Goal: Find specific page/section: Find specific page/section

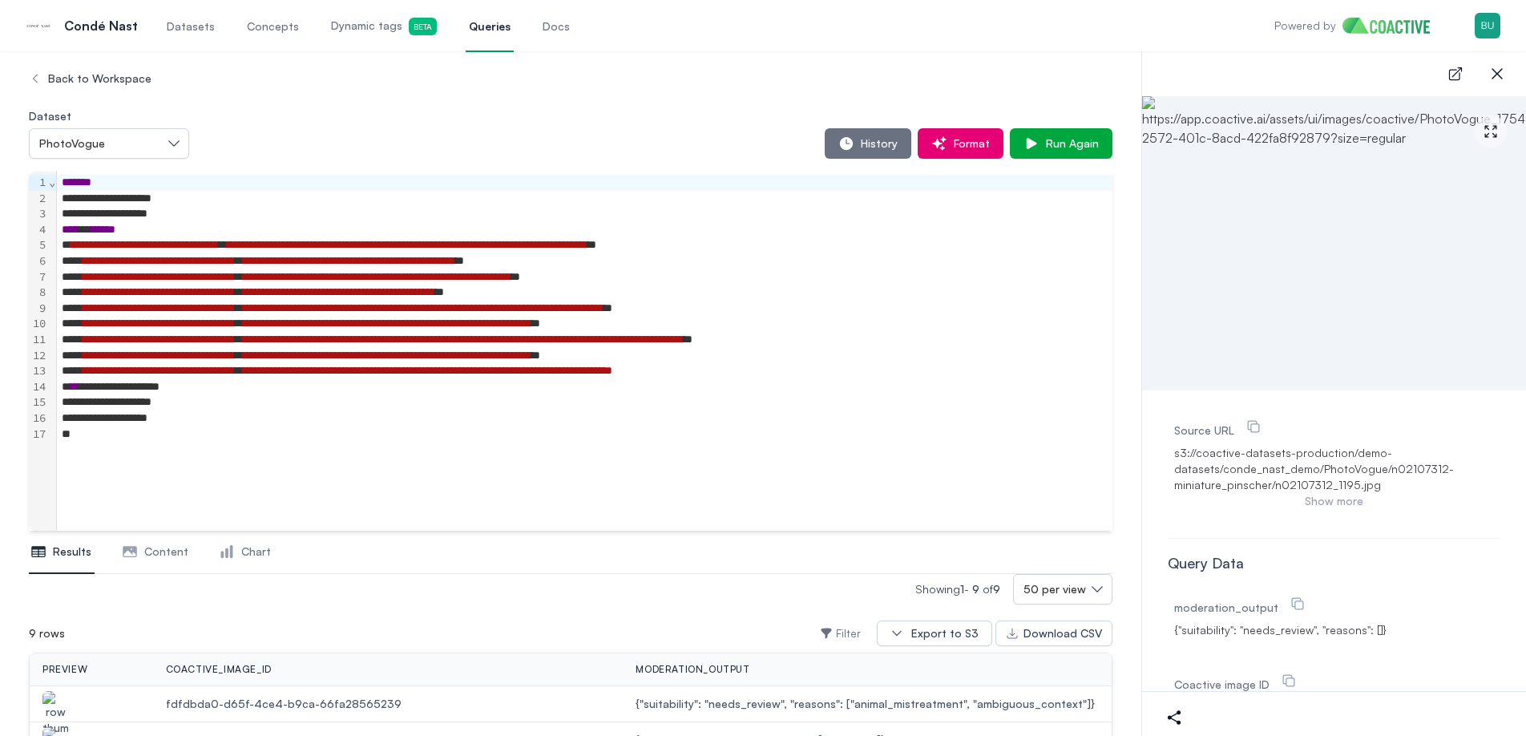
click at [475, 128] on div "History Format Run Again" at bounding box center [650, 143] width 923 height 30
click at [409, 26] on span "Beta" at bounding box center [423, 27] width 28 height 18
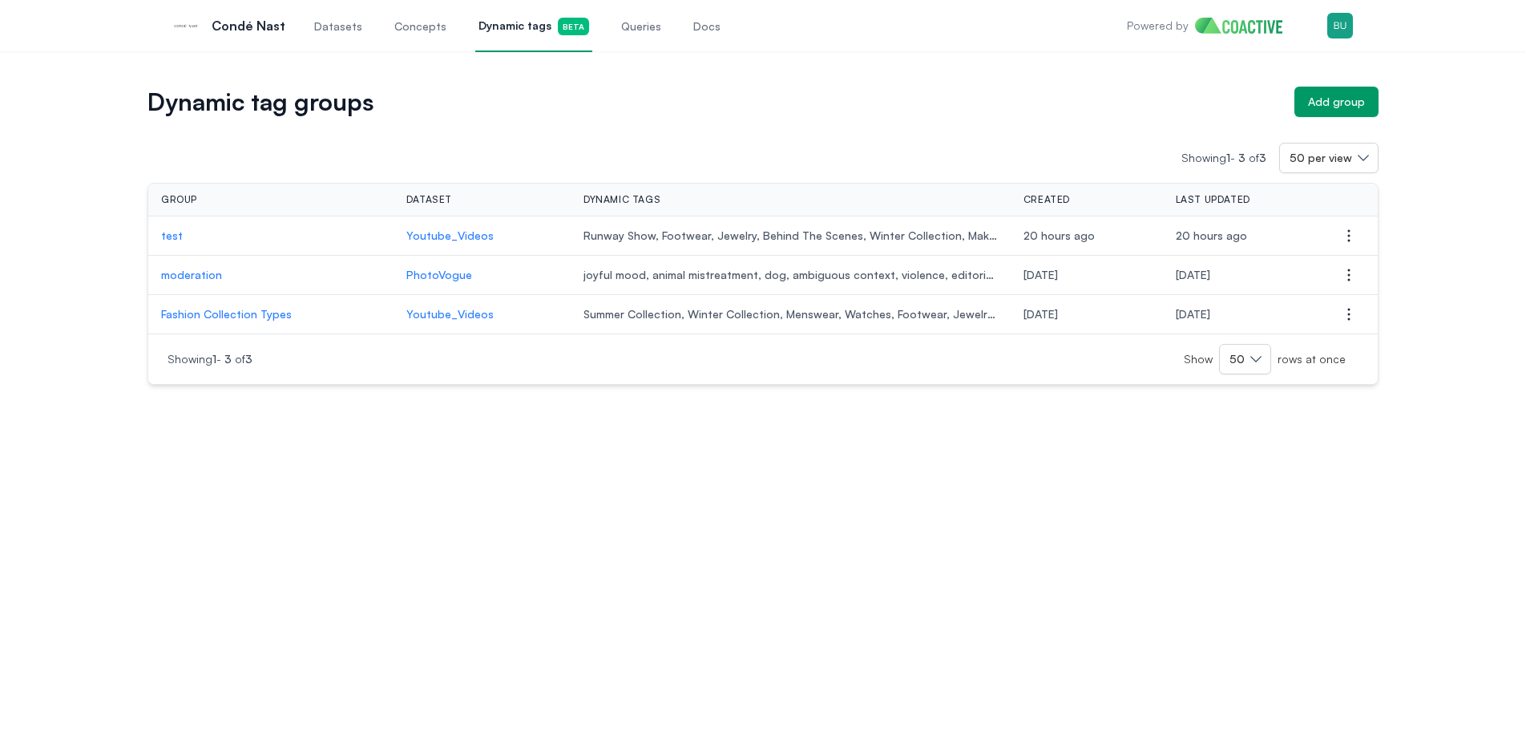
click at [384, 437] on div "Dynamic tag groups Add group Showing 1 - 3 of 3 50 per view Group Dataset Dynam…" at bounding box center [763, 393] width 1526 height 684
drag, startPoint x: 110, startPoint y: 254, endPoint x: 528, endPoint y: 248, distance: 418.3
click at [111, 254] on div "Dynamic tag groups Add group Showing 1 - 3 of 3 50 per view Group Dataset Dynam…" at bounding box center [763, 236] width 1468 height 298
click at [1356, 234] on icon "button" at bounding box center [1348, 235] width 19 height 19
click at [1247, 268] on span "Delete group" at bounding box center [1226, 267] width 70 height 14
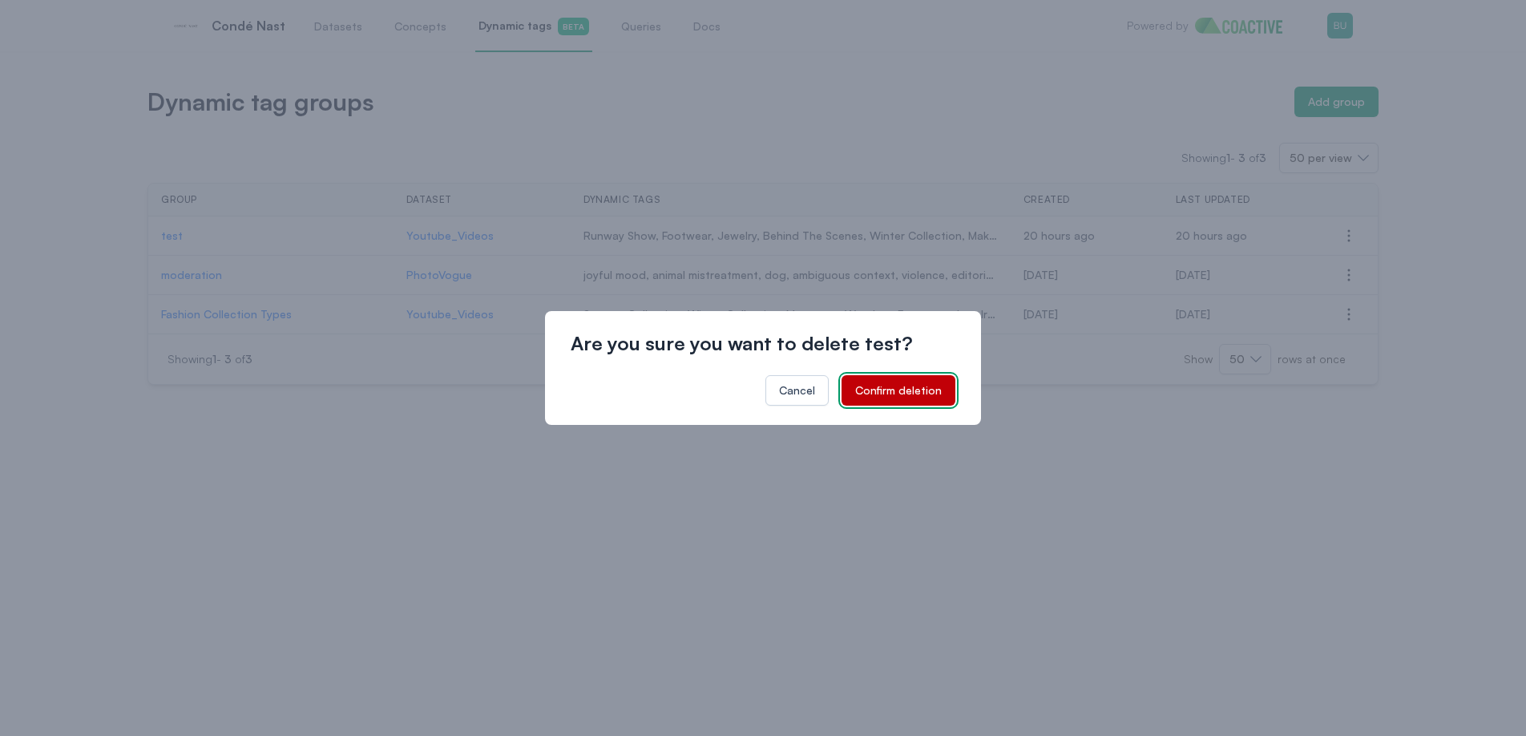
click at [883, 384] on div "Confirm deletion" at bounding box center [898, 390] width 87 height 16
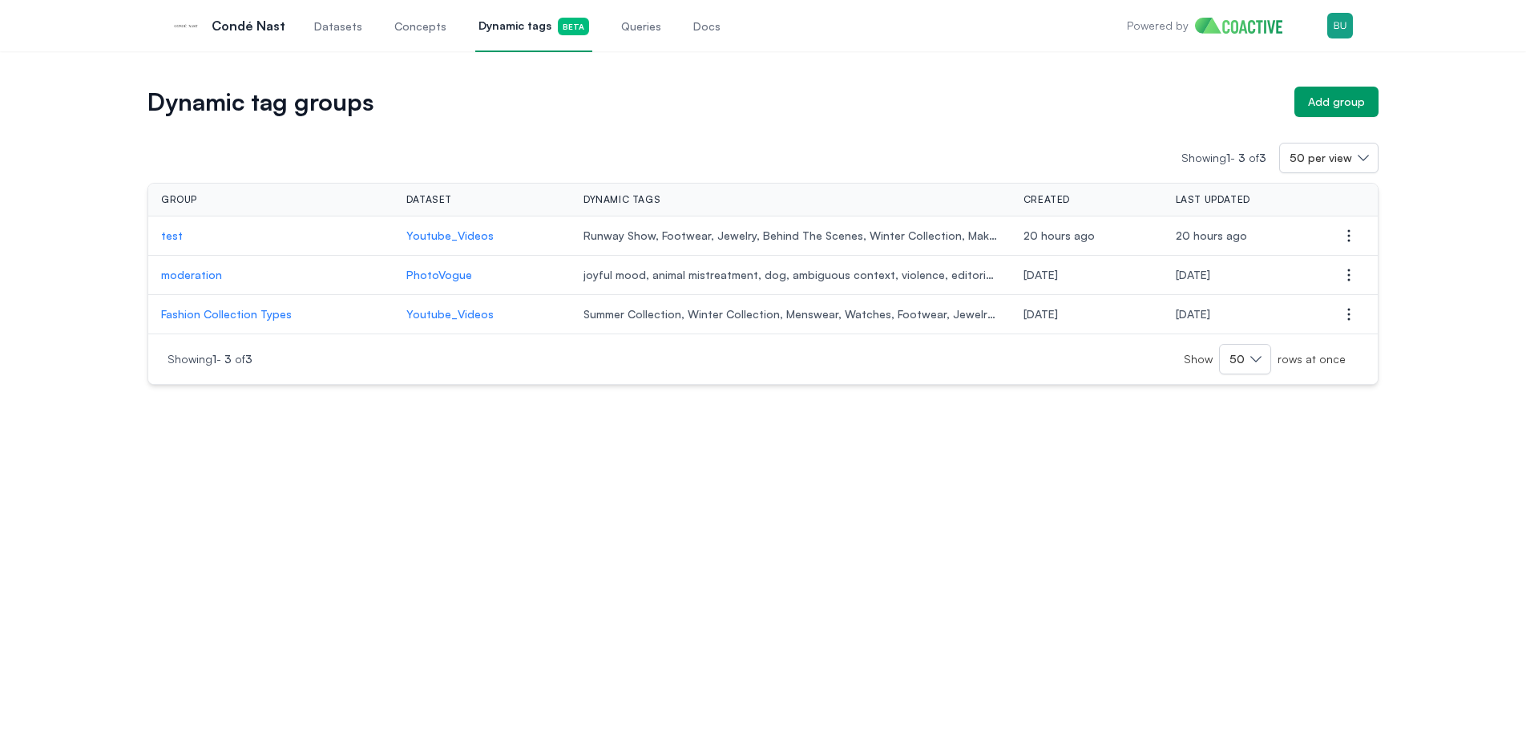
click at [342, 28] on span "Datasets" at bounding box center [338, 26] width 48 height 16
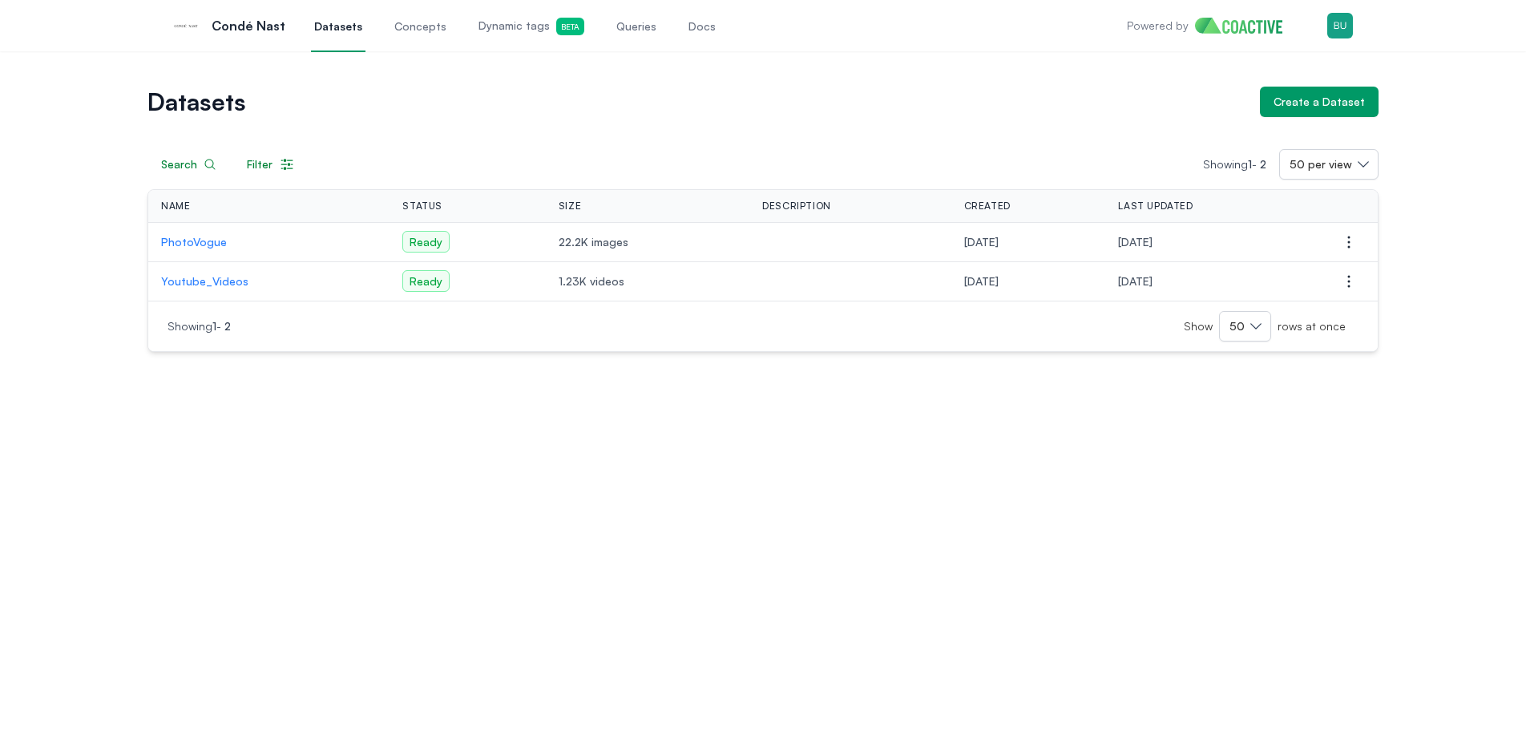
click at [433, 407] on div "Datasets Create a Dataset Search Filter Showing 1 - 2 50 per view Name Status S…" at bounding box center [763, 393] width 1526 height 684
click at [436, 430] on div "Datasets Create a Dataset Search Filter Showing 1 - 2 50 per view Name Status S…" at bounding box center [763, 393] width 1526 height 684
drag, startPoint x: 528, startPoint y: 448, endPoint x: 626, endPoint y: 454, distance: 97.9
click at [528, 448] on div "Datasets Create a Dataset Search Filter Showing 1 - 2 50 per view Name Status S…" at bounding box center [763, 393] width 1526 height 684
click at [626, 454] on div "Datasets Create a Dataset Search Filter Showing 1 - 2 50 per view Name Status S…" at bounding box center [763, 393] width 1526 height 684
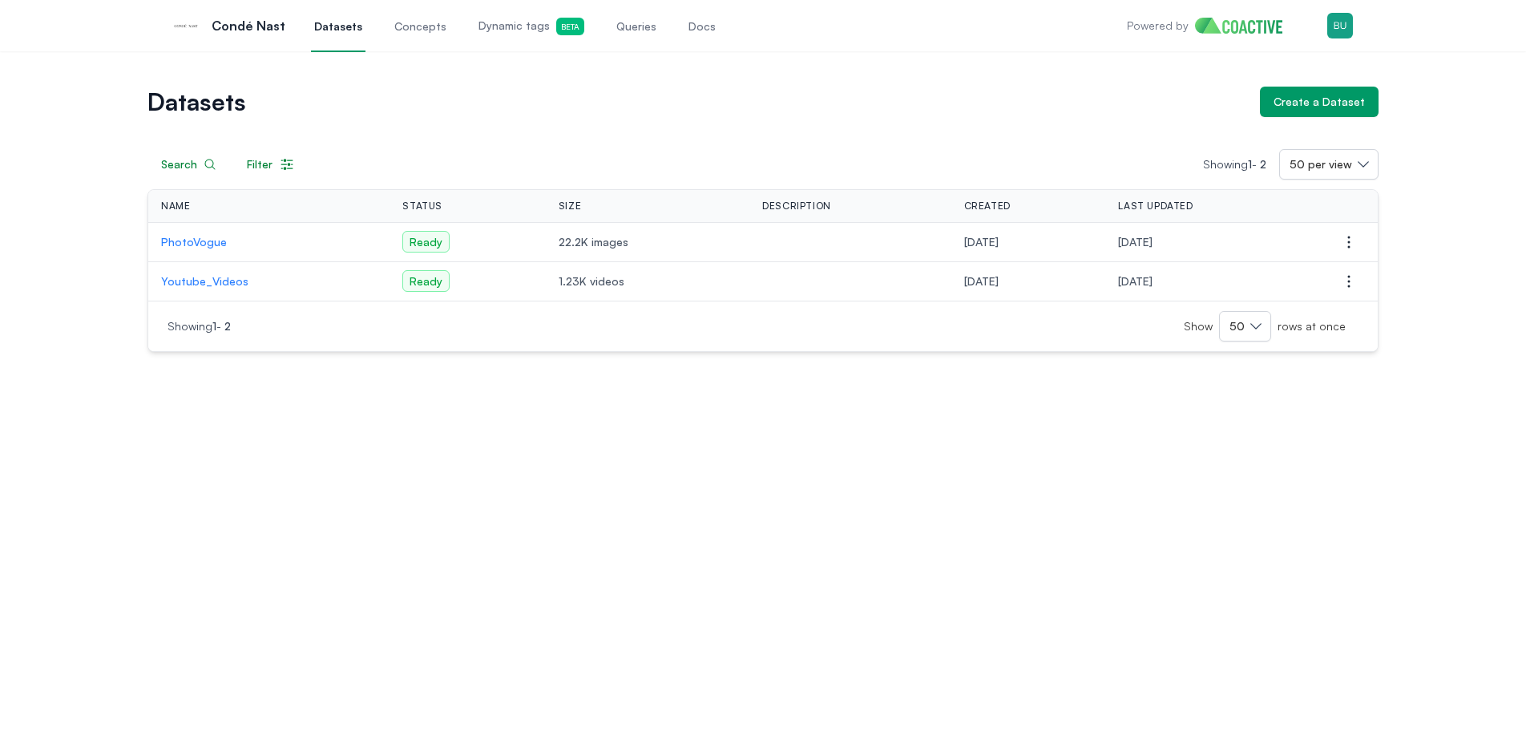
click at [640, 450] on div "Datasets Create a Dataset Search Filter Showing 1 - 2 50 per view Name Status S…" at bounding box center [763, 393] width 1526 height 684
click at [711, 452] on div "Datasets Create a Dataset Search Filter Showing 1 - 2 50 per view Name Status S…" at bounding box center [763, 393] width 1526 height 684
click at [755, 460] on div "Datasets Create a Dataset Search Filter Showing 1 - 2 50 per view Name Status S…" at bounding box center [763, 393] width 1526 height 684
click at [537, 27] on span "Dynamic tags Beta" at bounding box center [531, 27] width 106 height 18
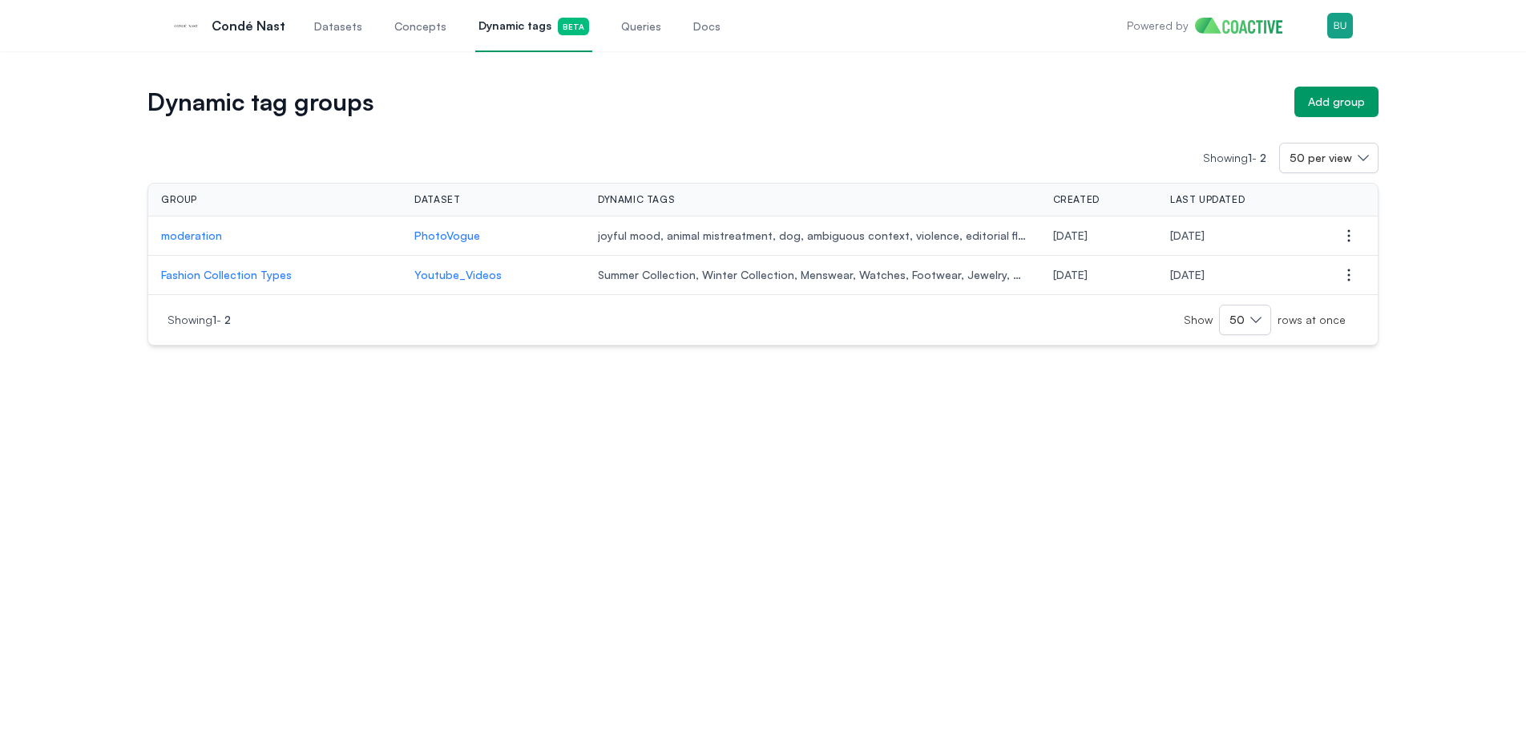
click at [621, 30] on span "Queries" at bounding box center [641, 26] width 40 height 16
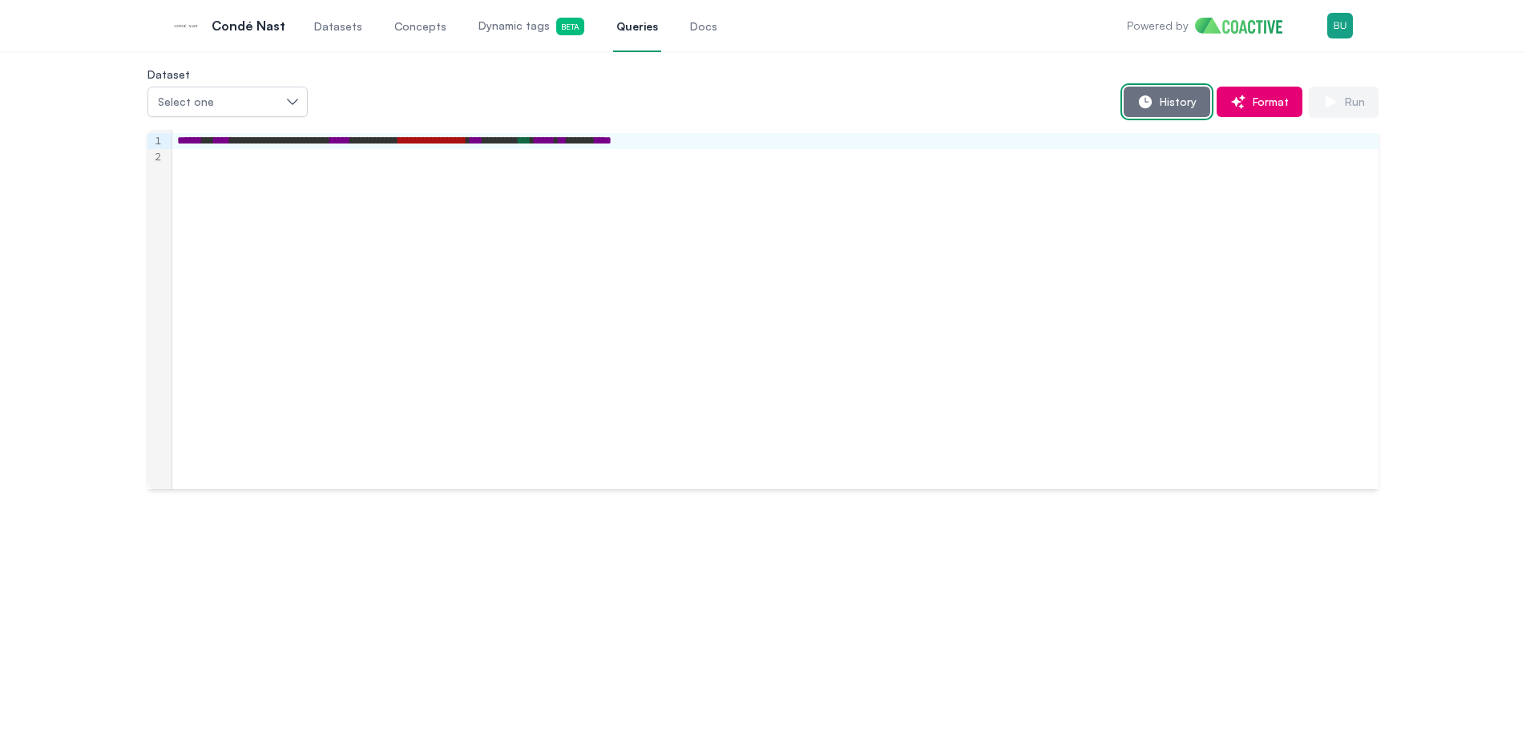
click at [1165, 107] on span "History" at bounding box center [1174, 102] width 43 height 16
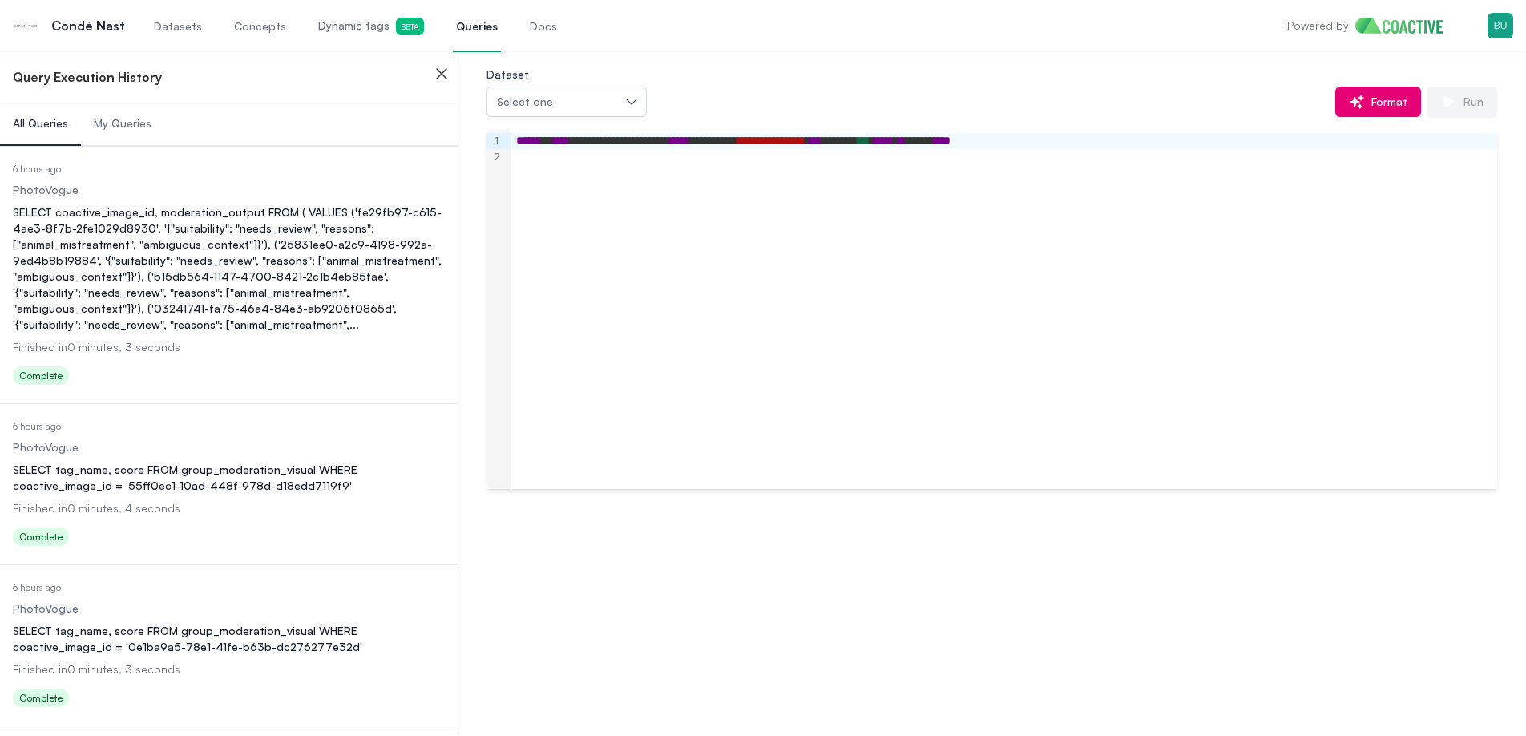
click at [136, 223] on div "SELECT coactive_image_id, moderation_output FROM ( VALUES ('fe29fb97-c615-4ae3-…" at bounding box center [229, 268] width 432 height 128
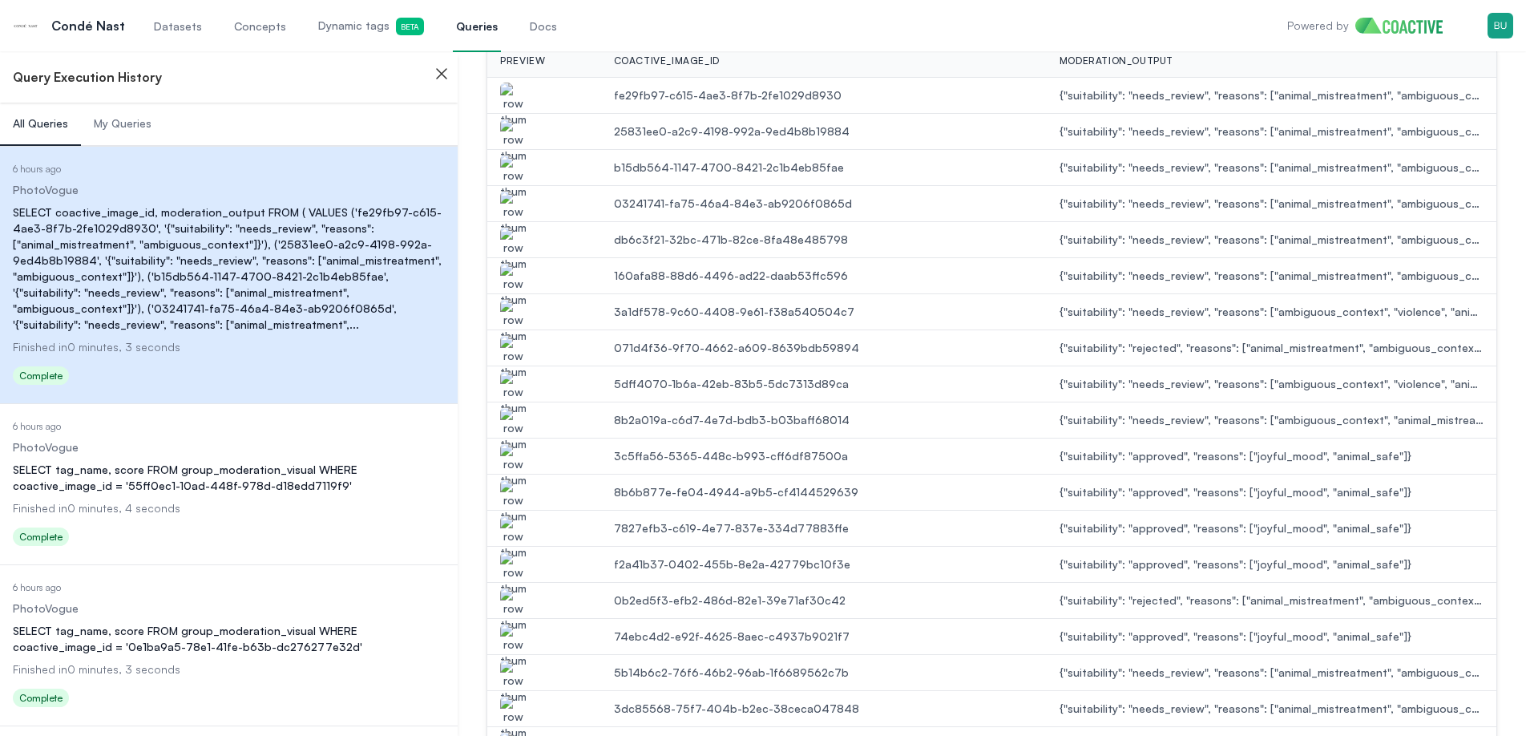
scroll to position [608, 0]
click at [509, 494] on img "button" at bounding box center [513, 501] width 26 height 45
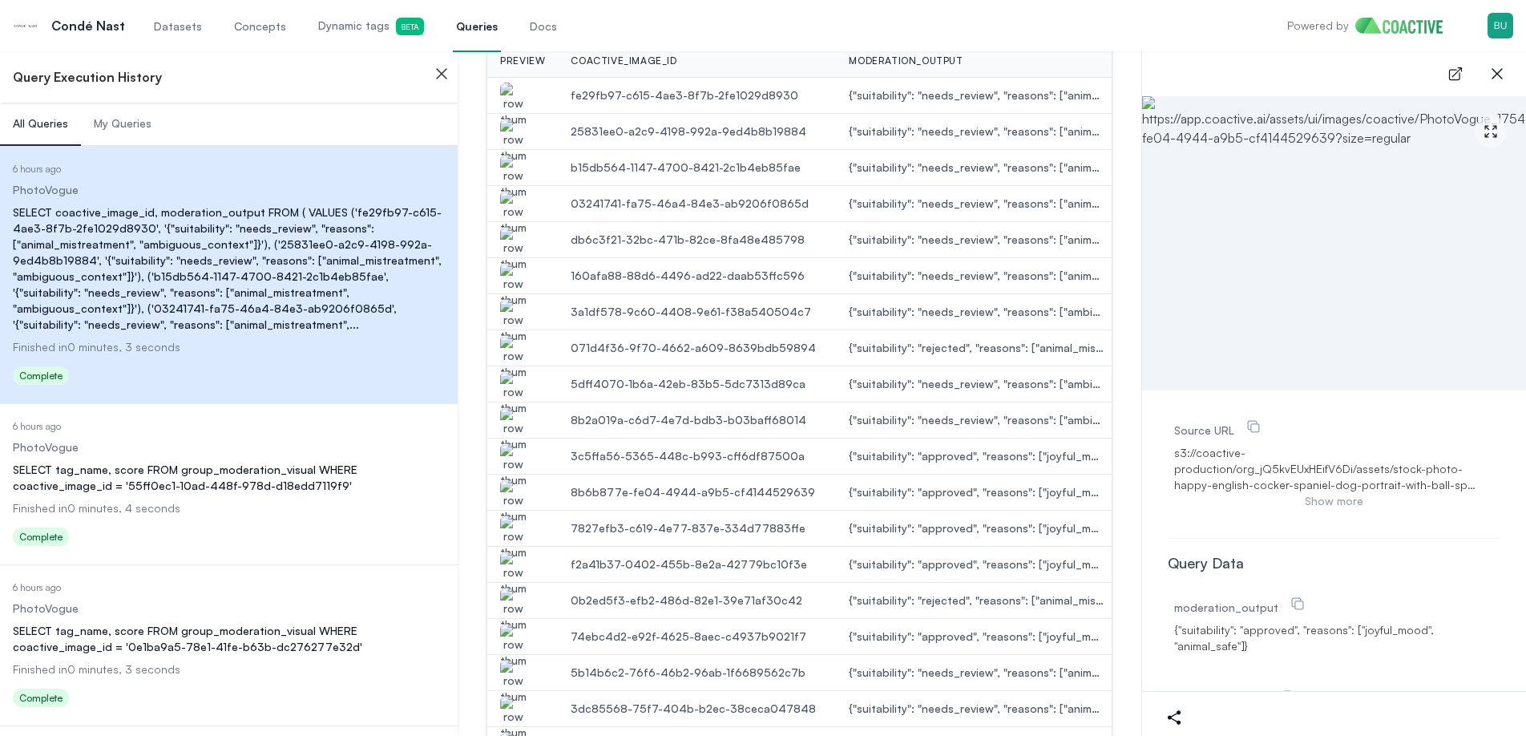
click at [516, 526] on img "button" at bounding box center [513, 537] width 26 height 45
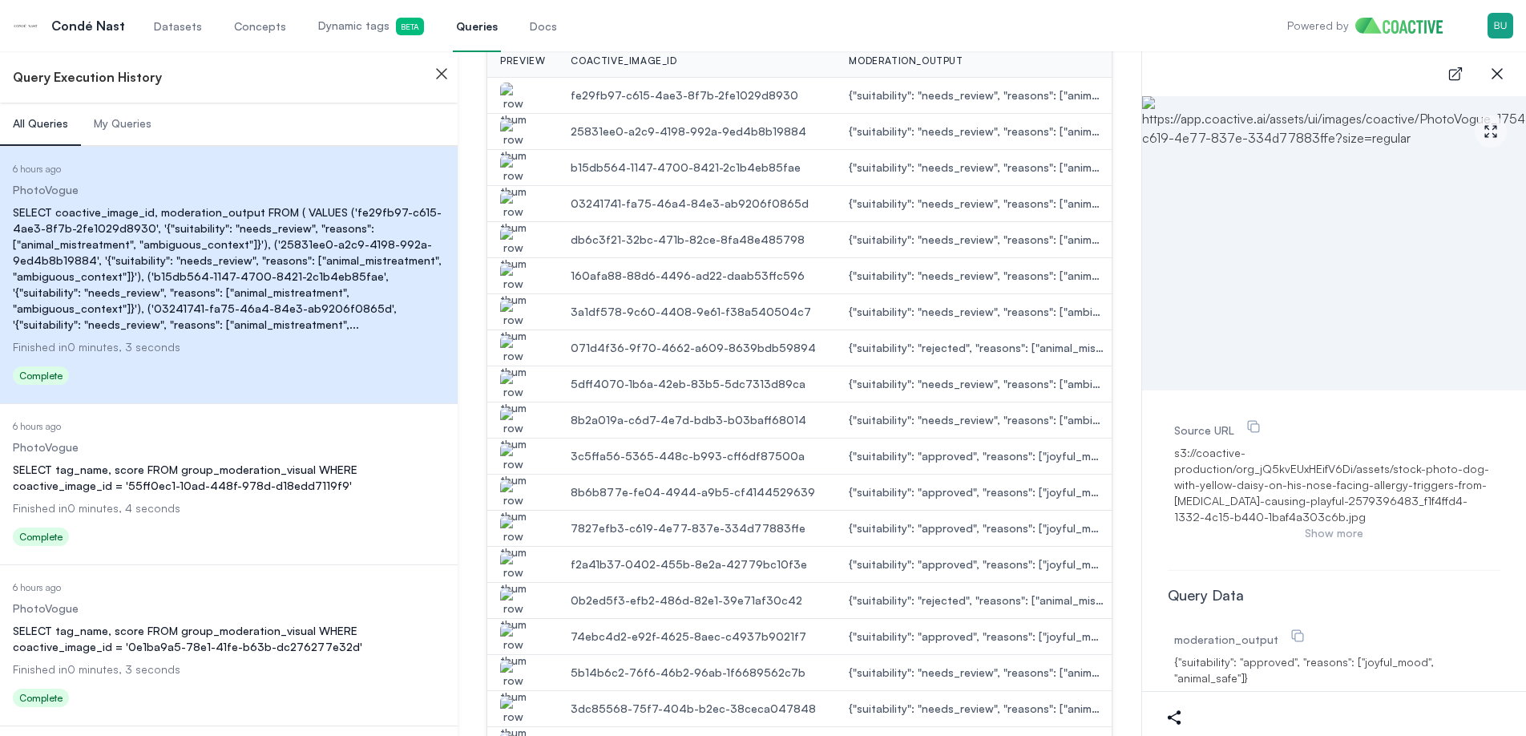
click at [513, 558] on img "button" at bounding box center [513, 573] width 26 height 45
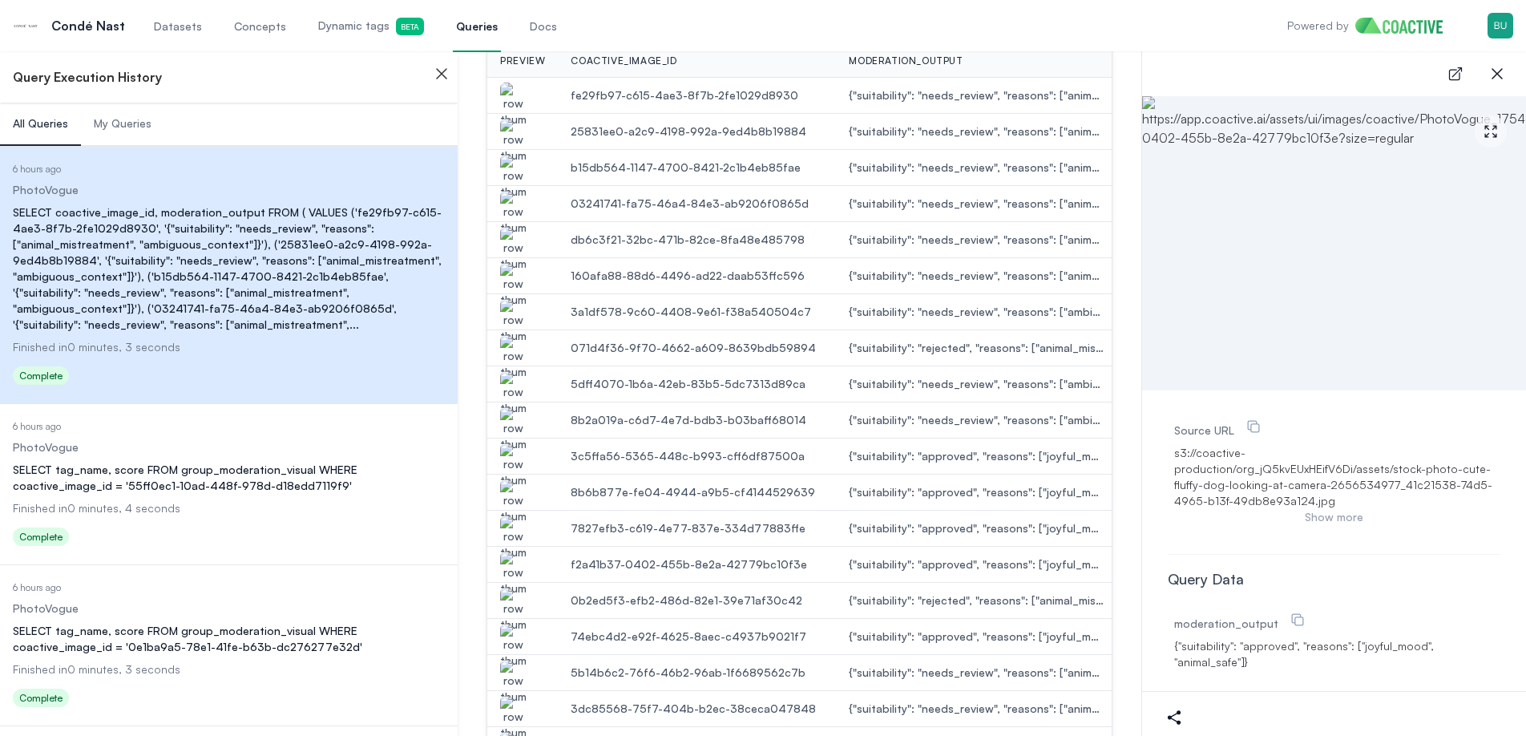
click at [514, 590] on img "button" at bounding box center [513, 609] width 26 height 45
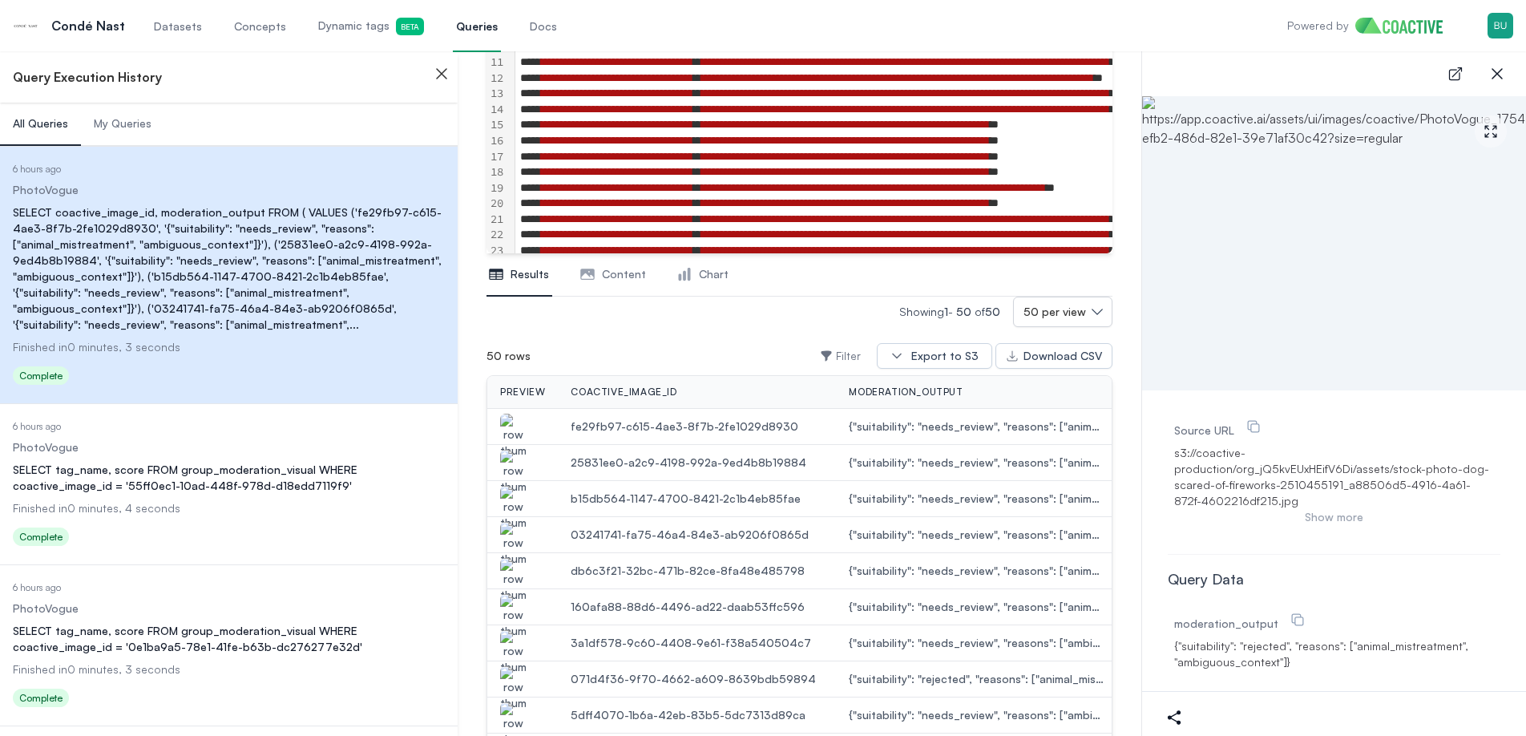
scroll to position [280, 0]
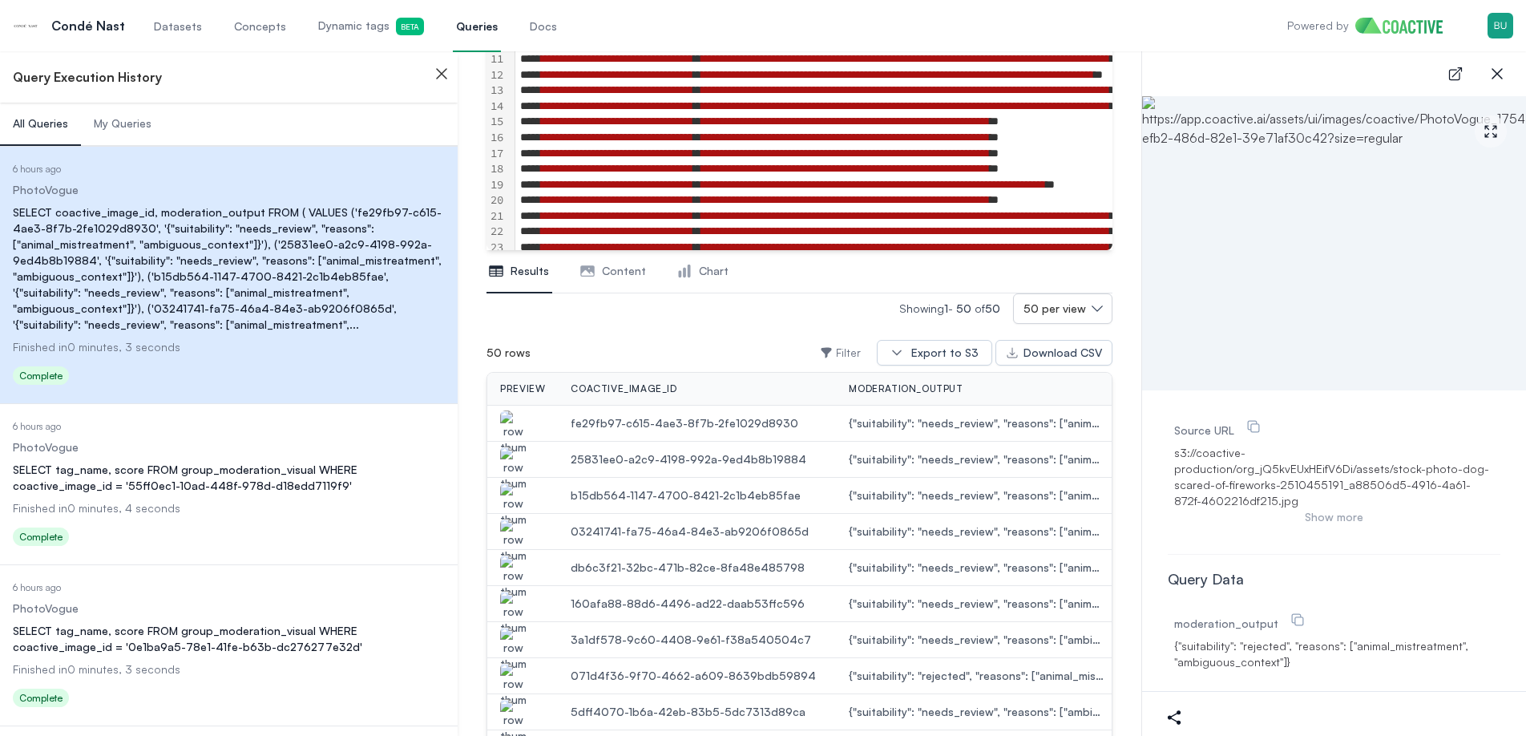
click at [687, 28] on div "Open main menu Condé Nast Datasets Concepts Dynamic tags Beta Queries Docs Powe…" at bounding box center [763, 25] width 1500 height 51
click at [713, 25] on div "Open main menu Condé Nast Datasets Concepts Dynamic tags Beta Queries Docs Powe…" at bounding box center [763, 25] width 1500 height 51
drag, startPoint x: 678, startPoint y: 32, endPoint x: 544, endPoint y: 33, distance: 133.8
click at [677, 32] on div "Open main menu Condé Nast Datasets Concepts Dynamic tags Beta Queries Docs Powe…" at bounding box center [763, 25] width 1500 height 51
click at [200, 26] on div "Datasets Concepts Dynamic tags Beta Queries Docs" at bounding box center [355, 25] width 409 height 53
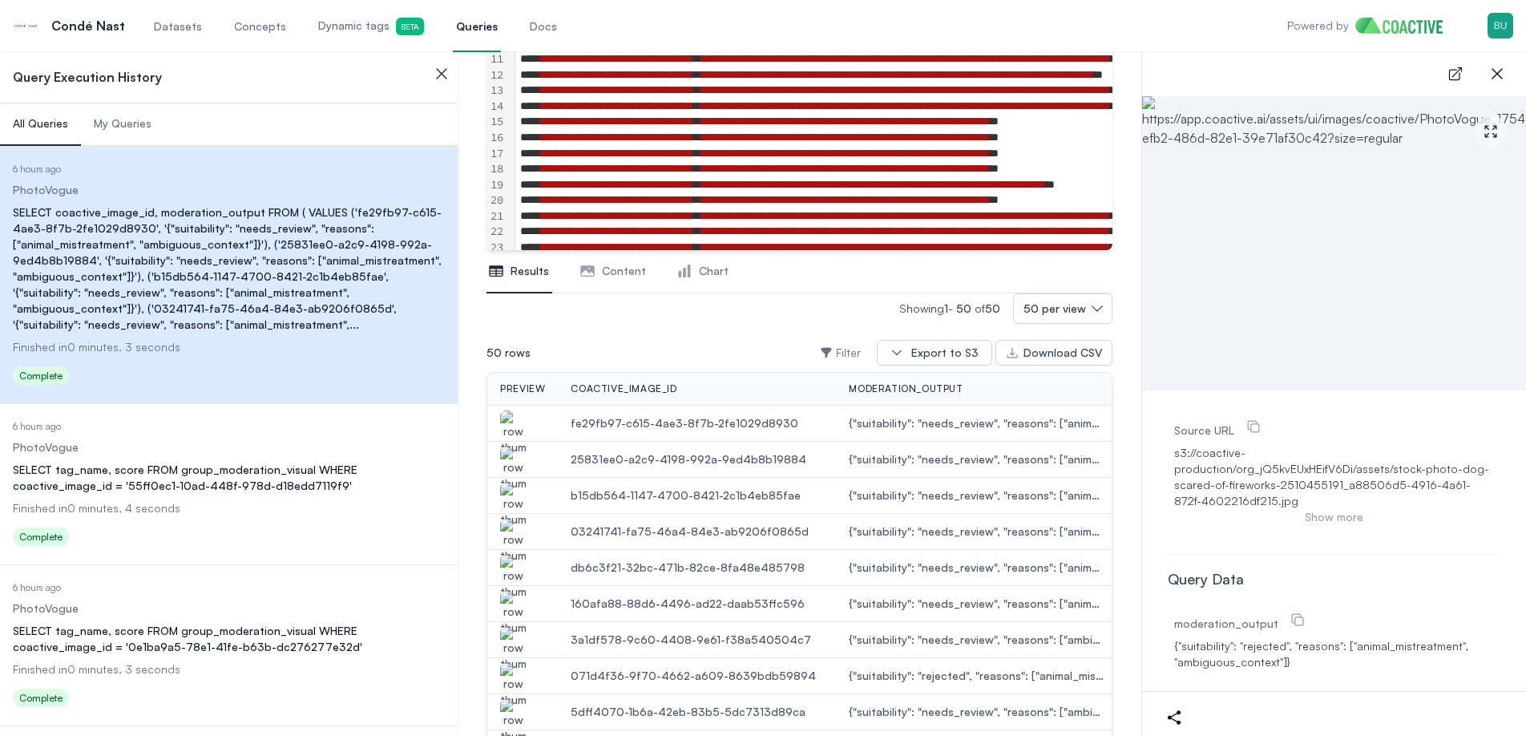
click at [200, 26] on div "Datasets Concepts Dynamic tags Beta Queries Docs" at bounding box center [355, 25] width 409 height 53
click at [191, 26] on span "Datasets" at bounding box center [178, 26] width 48 height 16
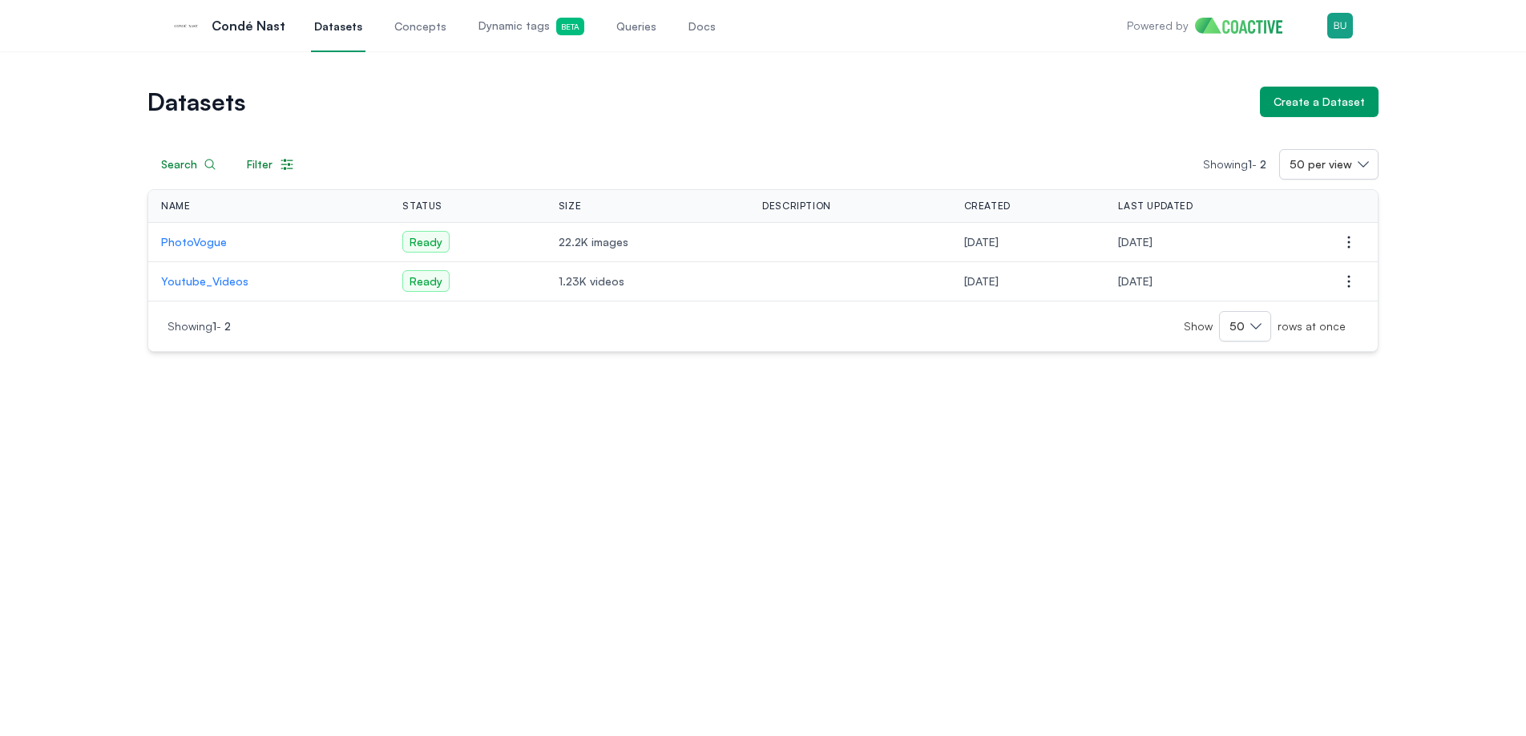
click at [355, 132] on div "Search Filter Showing 1 - 2 50 per view Name Status Size Description Created La…" at bounding box center [762, 234] width 1231 height 235
click at [556, 18] on span "Beta" at bounding box center [570, 27] width 28 height 18
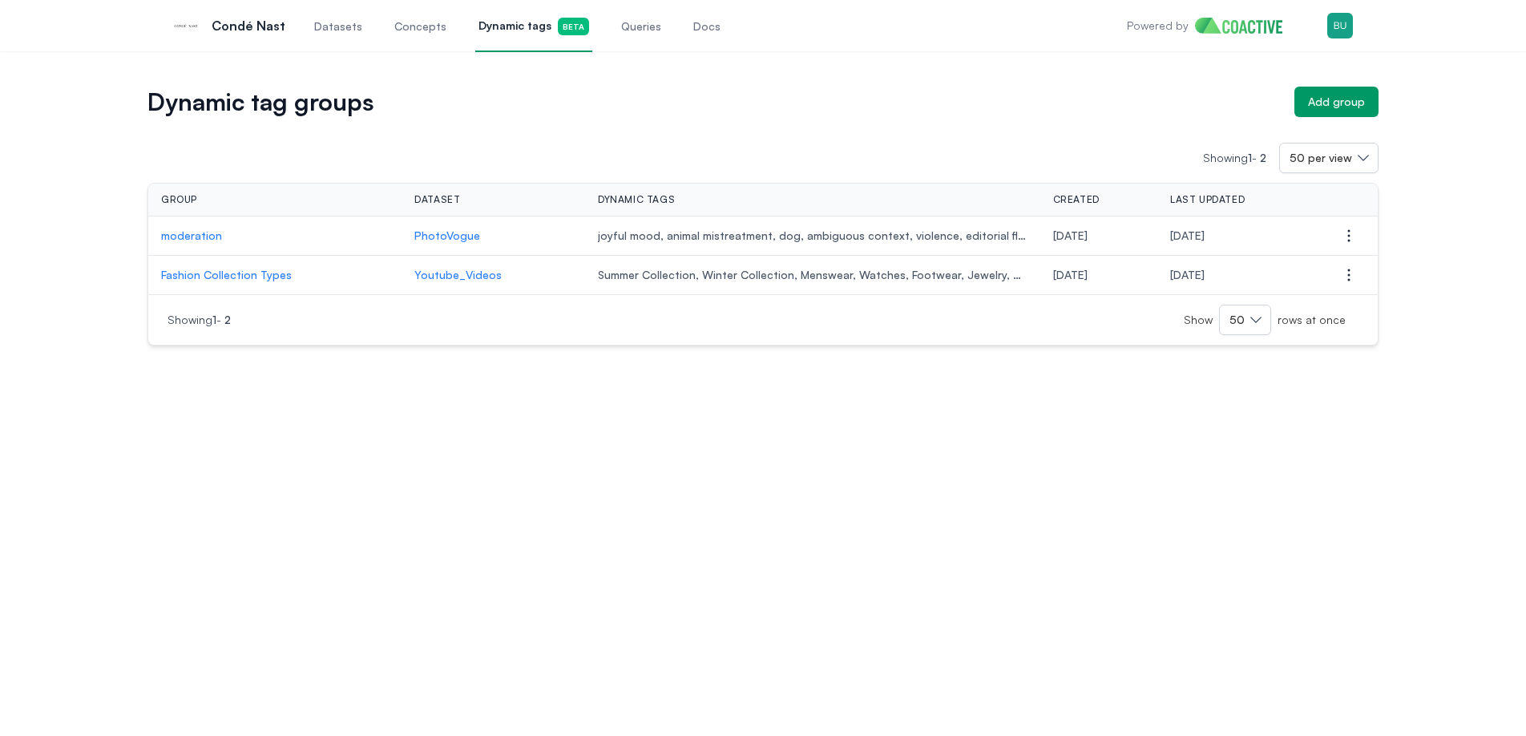
click at [408, 396] on div "Dynamic tag groups Add group Showing 1 - 2 50 per view Group Dataset Dynamic ta…" at bounding box center [763, 393] width 1526 height 684
click at [554, 370] on div "Dynamic tag groups Add group Showing 1 - 2 50 per view Group Dataset Dynamic ta…" at bounding box center [763, 393] width 1526 height 684
click at [375, 437] on div "Dynamic tag groups Add group Showing 1 - 2 50 per view Group Dataset Dynamic ta…" at bounding box center [763, 393] width 1526 height 684
click at [596, 568] on div "Dynamic tag groups Add group Showing 1 - 2 50 per view Group Dataset Dynamic ta…" at bounding box center [763, 393] width 1526 height 684
click at [606, 549] on div "Dynamic tag groups Add group Showing 1 - 2 50 per view Group Dataset Dynamic ta…" at bounding box center [763, 393] width 1526 height 684
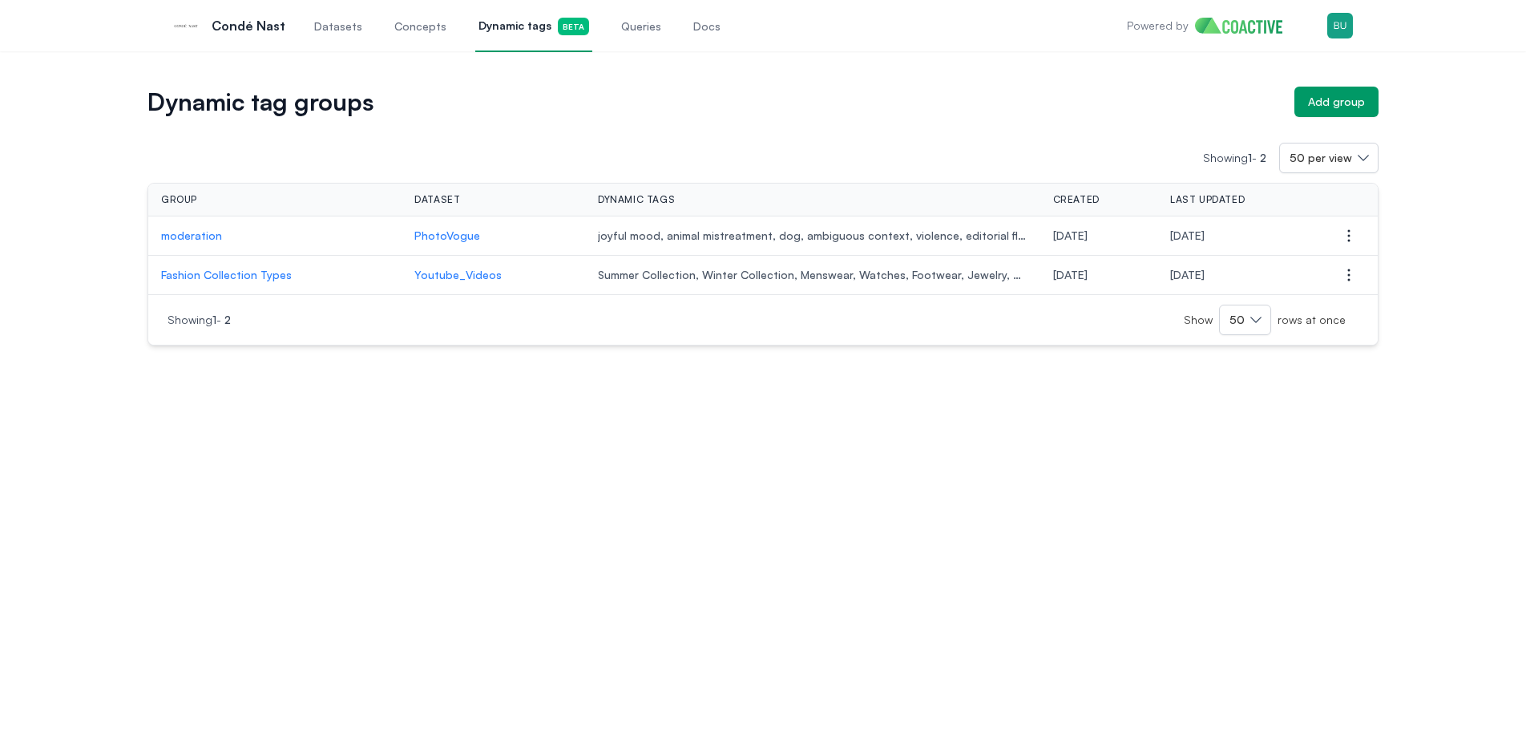
click at [582, 429] on div "Dynamic tag groups Add group Showing 1 - 2 50 per view Group Dataset Dynamic ta…" at bounding box center [763, 393] width 1526 height 684
click at [568, 115] on div "Dynamic tag groups Add group" at bounding box center [762, 102] width 1231 height 30
click at [1059, 83] on div "Dynamic tag groups Add group Showing 1 - 2 50 per view Group Dataset Dynamic ta…" at bounding box center [763, 204] width 1526 height 307
click at [1427, 116] on div "Dynamic tag groups Add group Showing 1 - 2 50 per view Group Dataset Dynamic ta…" at bounding box center [763, 216] width 1468 height 259
click at [337, 28] on span "Datasets" at bounding box center [338, 26] width 48 height 16
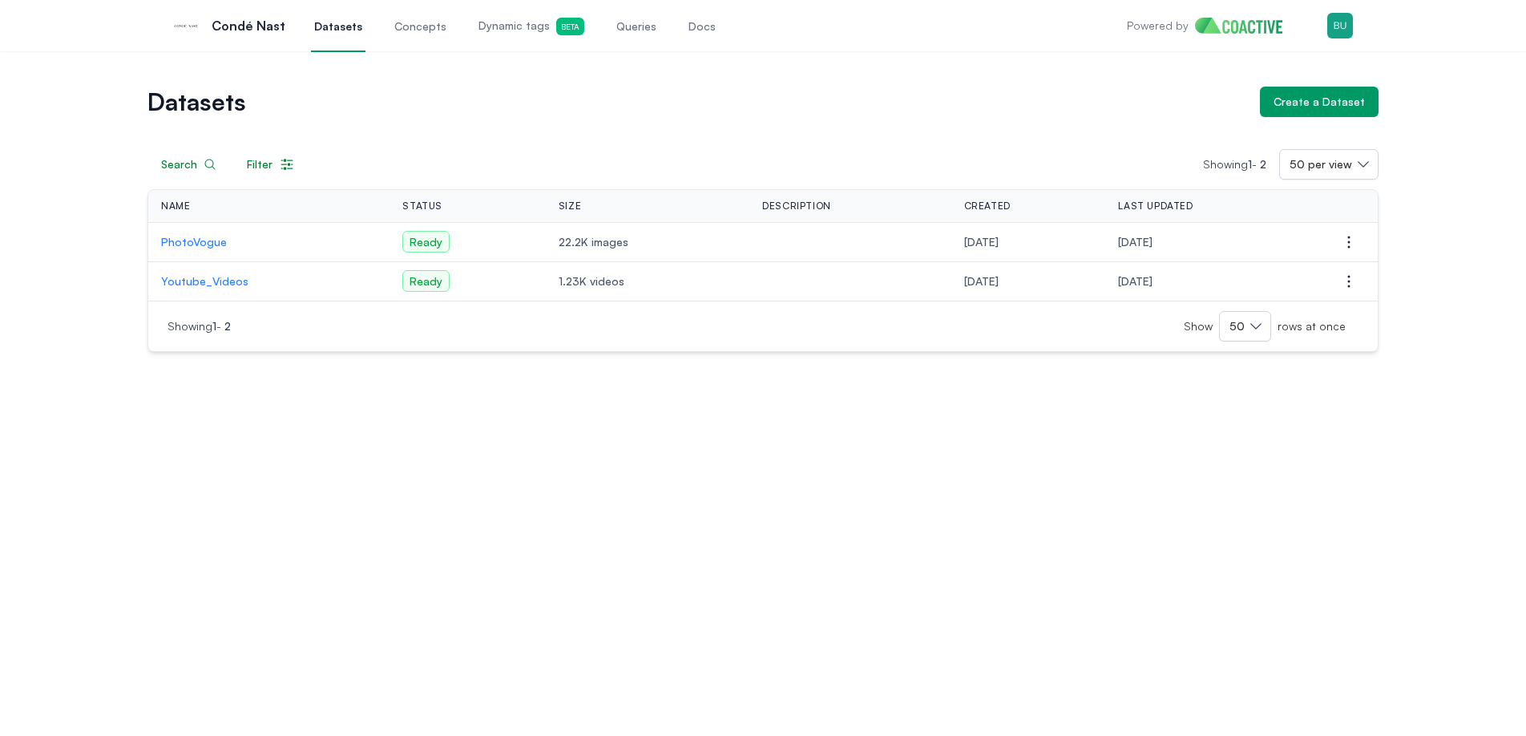
click at [212, 272] on td "Youtube_Videos" at bounding box center [268, 281] width 241 height 39
click at [212, 276] on p "Youtube_Videos" at bounding box center [269, 281] width 216 height 16
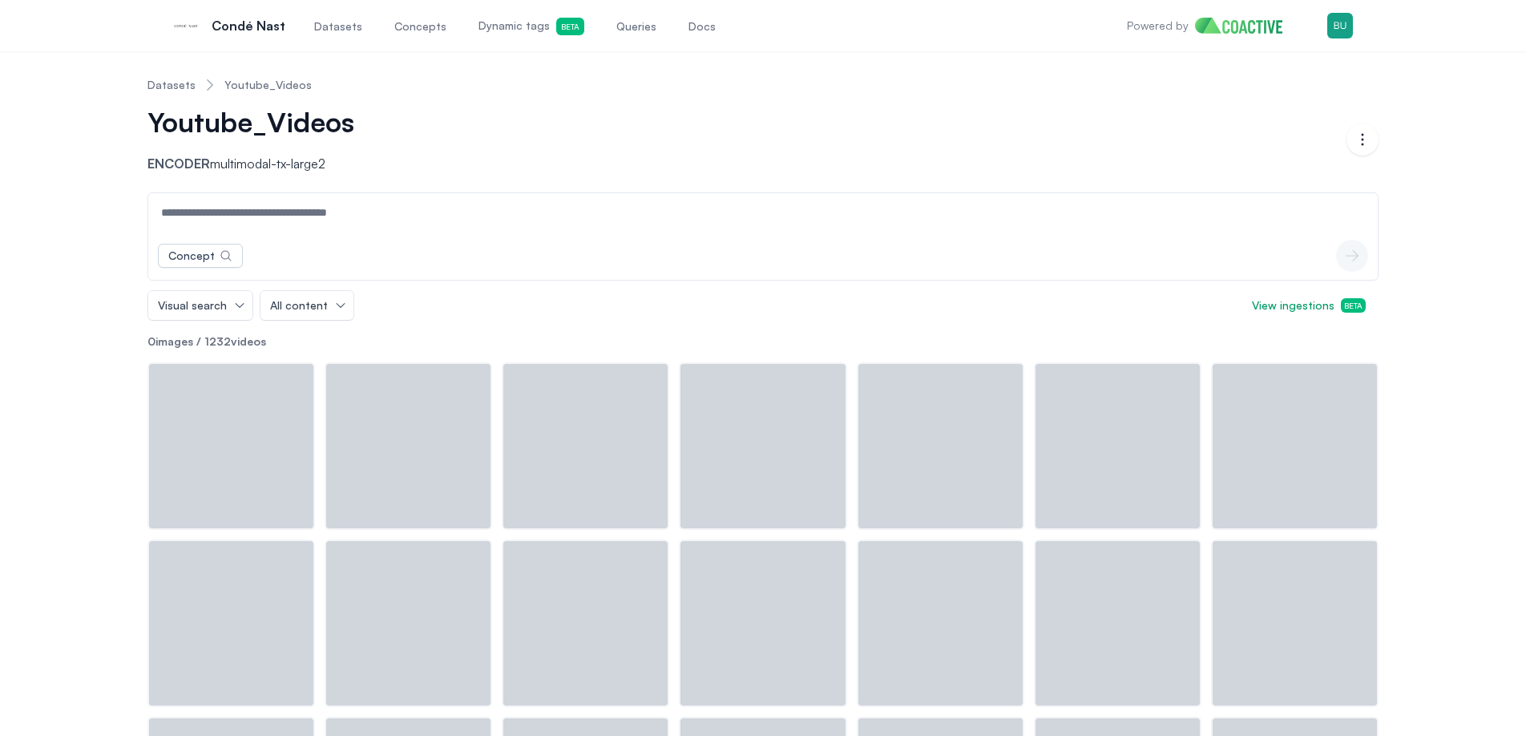
click at [338, 224] on input at bounding box center [762, 212] width 1223 height 38
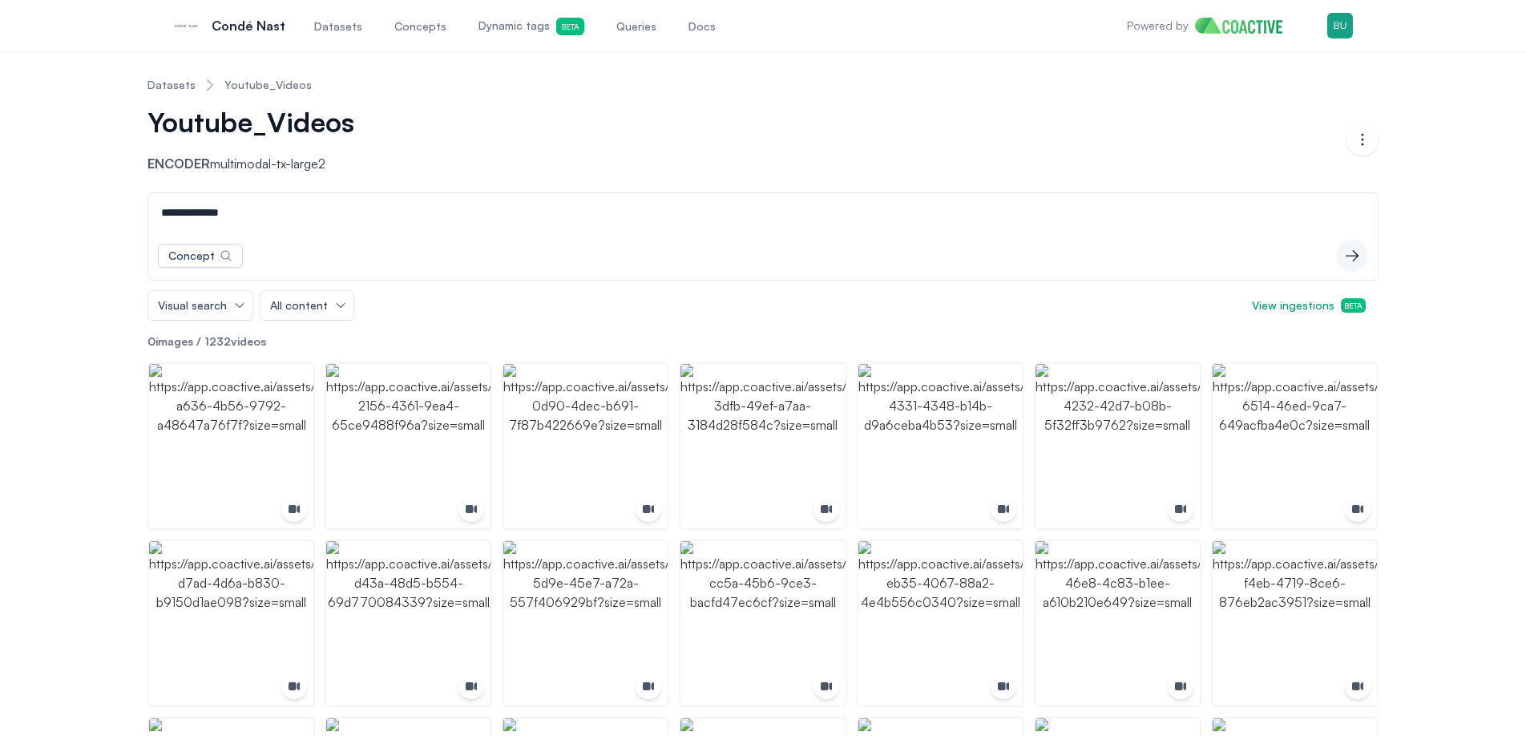
type input "**********"
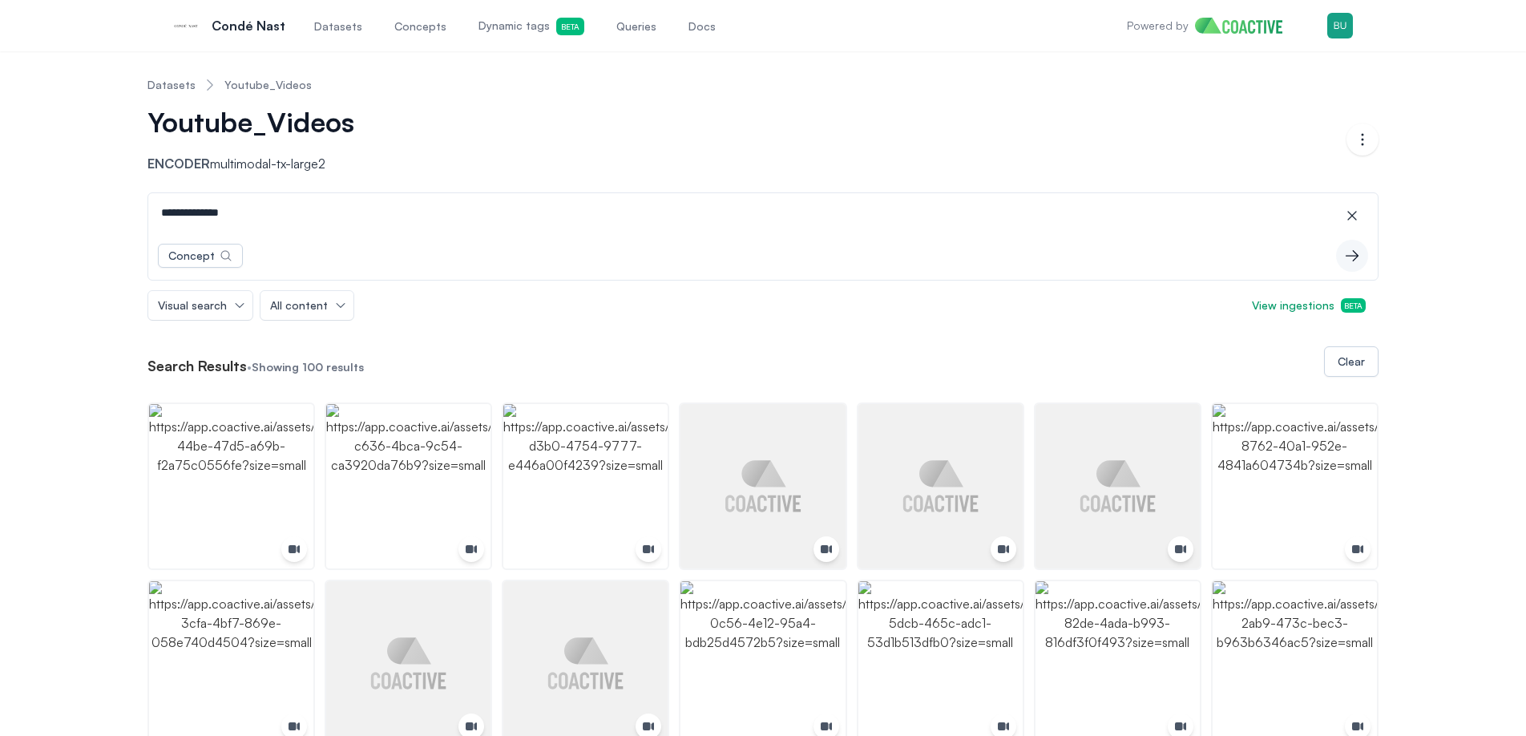
click at [328, 219] on input "**********" at bounding box center [762, 212] width 1223 height 38
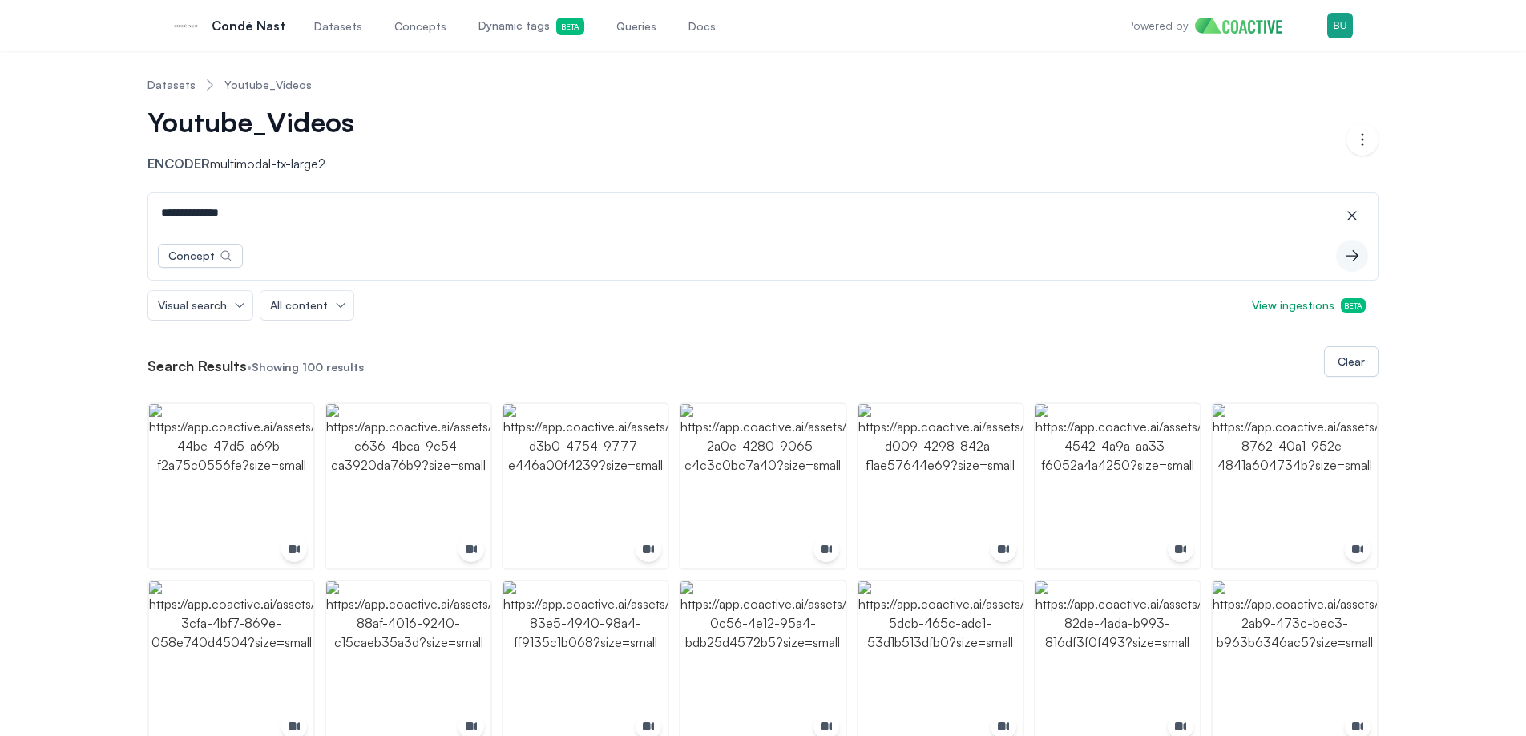
click at [248, 211] on input "**********" at bounding box center [762, 212] width 1223 height 38
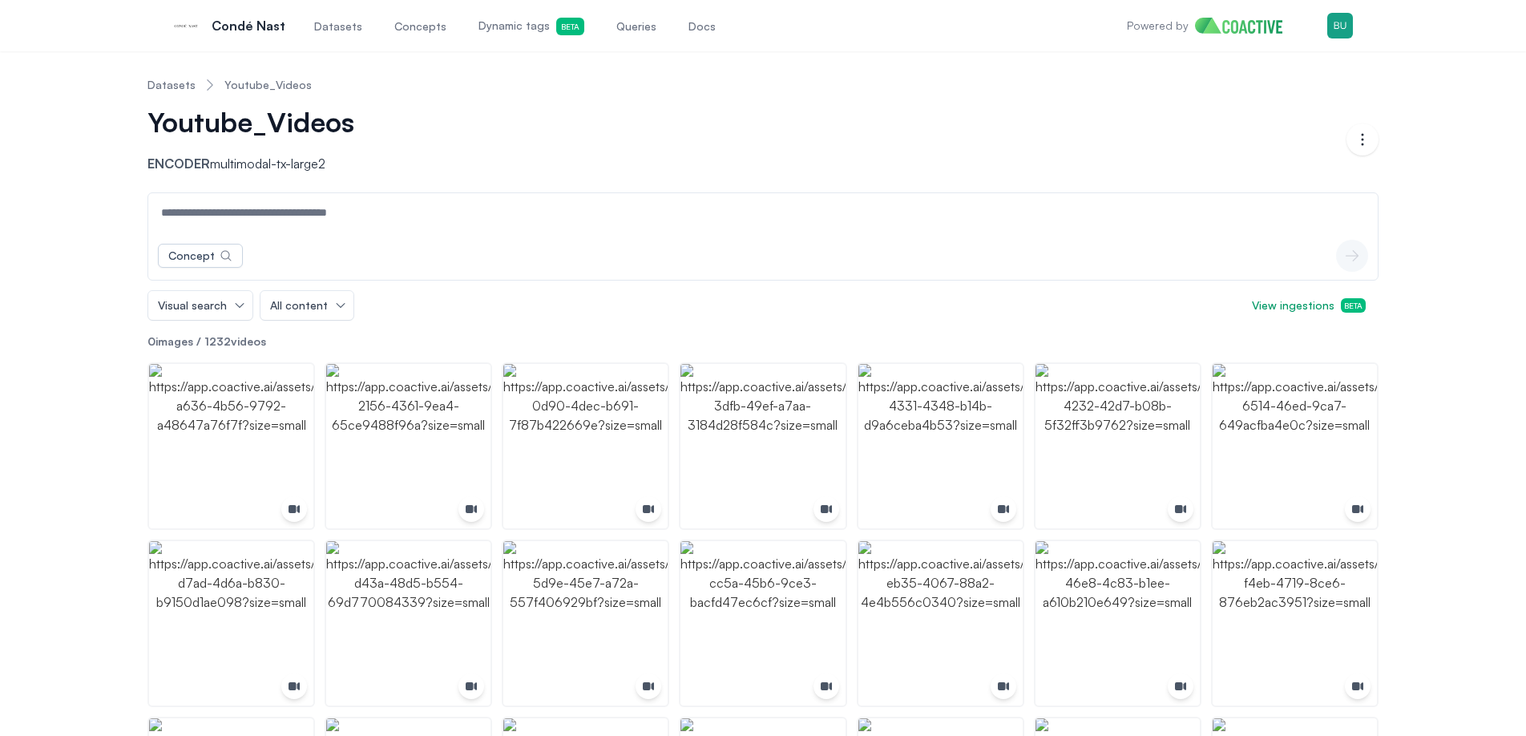
click at [414, 90] on nav "Datasets Youtube_Videos" at bounding box center [762, 85] width 1231 height 42
click at [349, 27] on span "Datasets" at bounding box center [338, 26] width 48 height 16
